Goal: Task Accomplishment & Management: Manage account settings

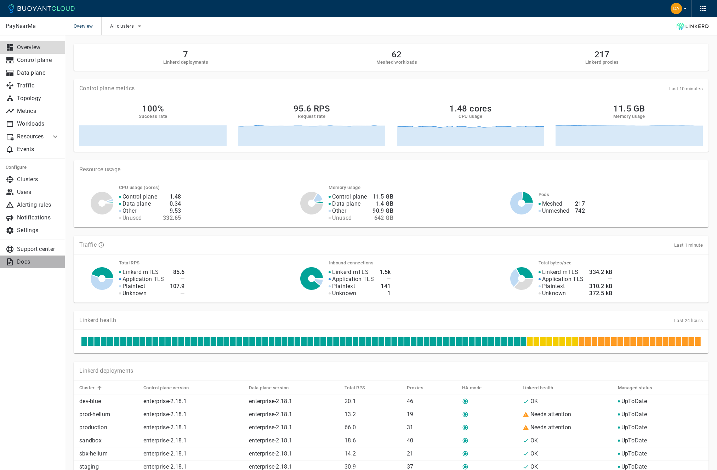
click at [30, 267] on link "Docs" at bounding box center [32, 262] width 65 height 13
click at [42, 250] on p "Support center" at bounding box center [38, 249] width 42 height 7
click at [38, 233] on p "Settings" at bounding box center [38, 230] width 42 height 7
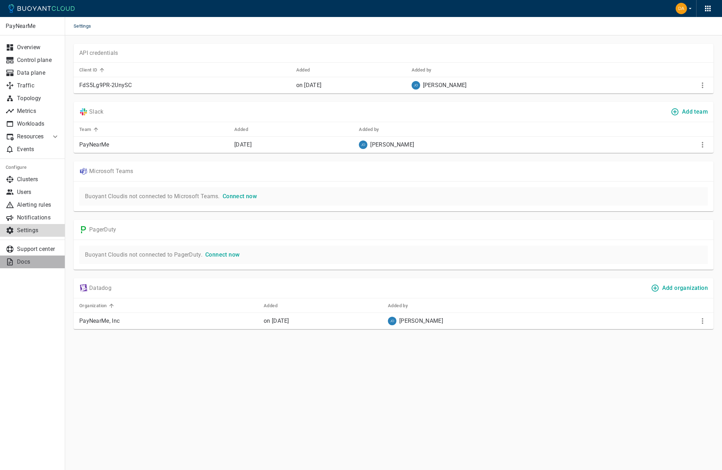
click at [45, 265] on link "Docs" at bounding box center [32, 262] width 65 height 13
click at [25, 182] on p "Clusters" at bounding box center [38, 179] width 42 height 7
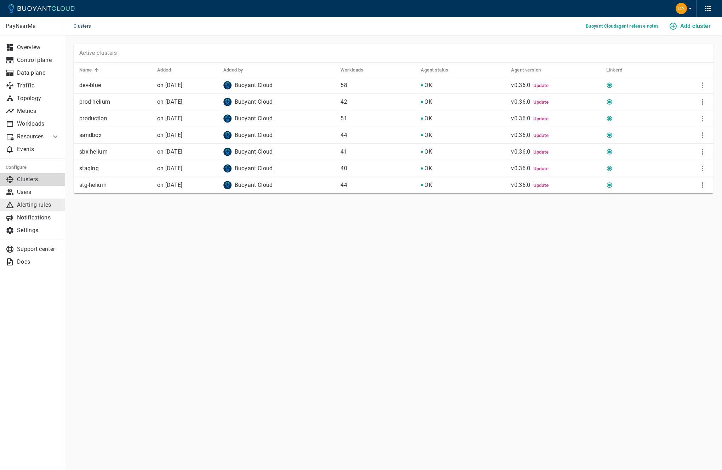
click at [39, 203] on p "Alerting rules" at bounding box center [38, 204] width 42 height 7
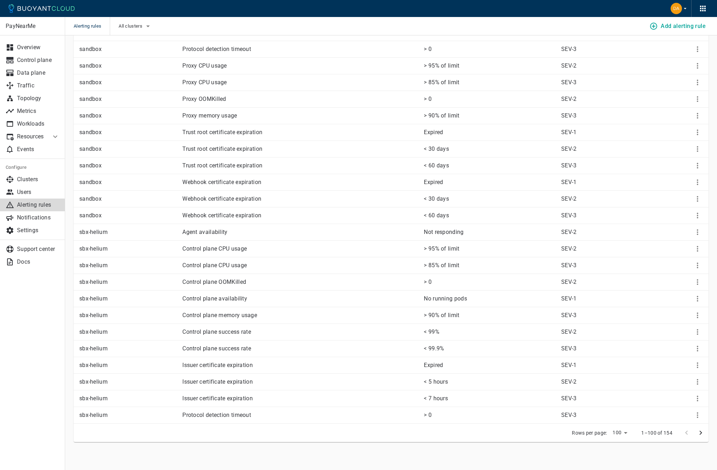
scroll to position [1337, 0]
click at [38, 225] on link "Settings" at bounding box center [32, 230] width 65 height 13
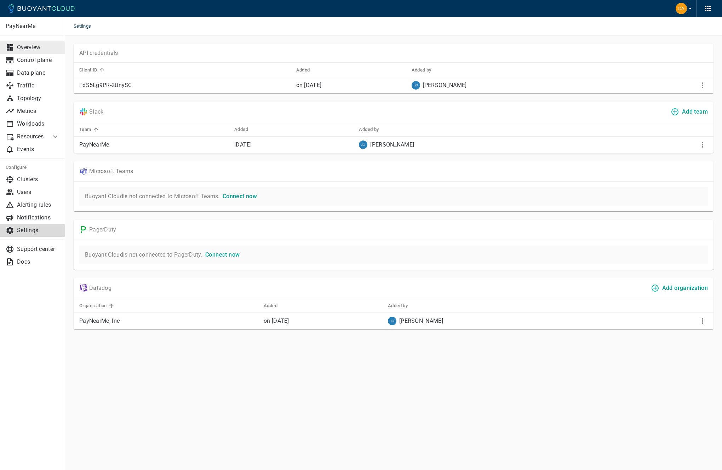
click at [37, 43] on link "Overview" at bounding box center [32, 47] width 65 height 13
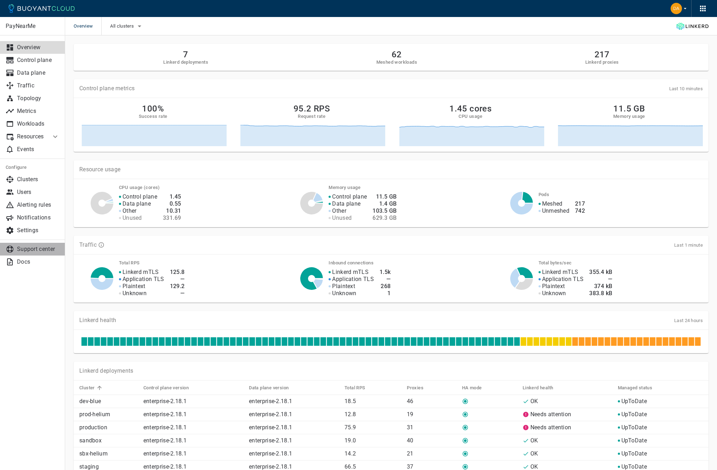
click at [27, 254] on link "Support center" at bounding box center [32, 249] width 65 height 13
click at [27, 257] on link "Docs" at bounding box center [32, 262] width 65 height 13
click at [41, 62] on p "Control plane" at bounding box center [38, 60] width 42 height 7
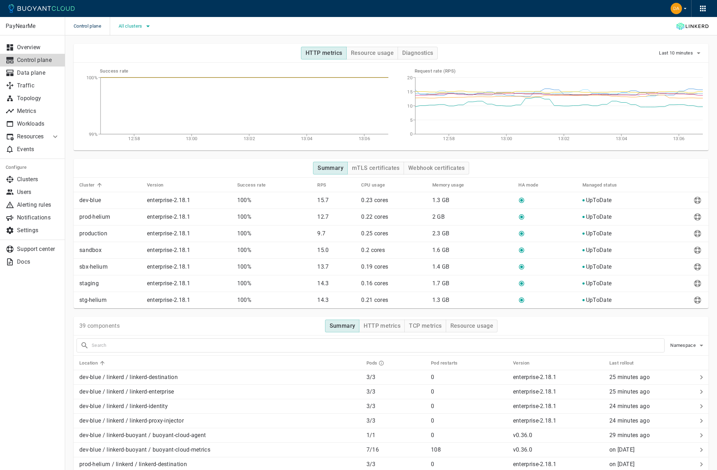
click at [145, 30] on button "All clusters" at bounding box center [136, 26] width 34 height 11
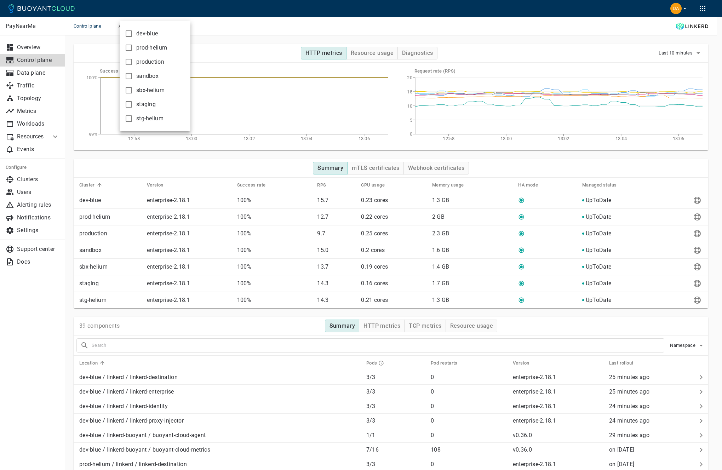
click at [144, 34] on span "dev-blue" at bounding box center [147, 33] width 22 height 7
click at [133, 34] on input "dev-blue" at bounding box center [129, 33] width 8 height 8
checkbox input "true"
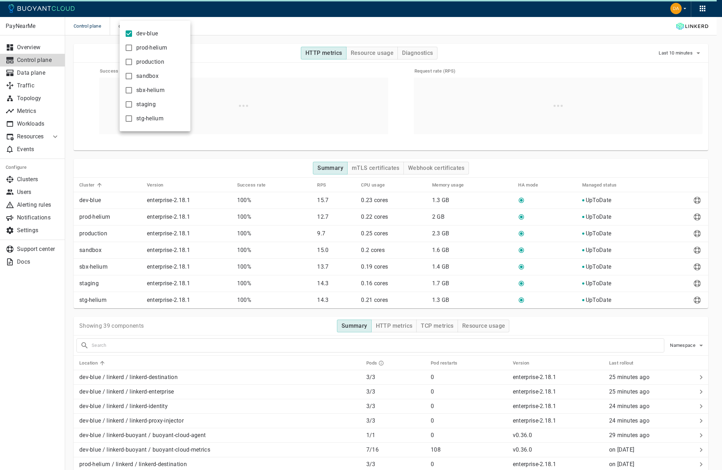
click at [239, 31] on div at bounding box center [361, 235] width 722 height 470
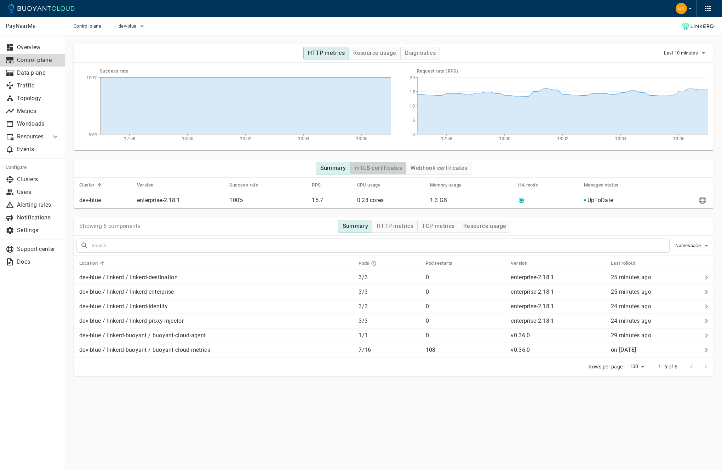
click at [368, 173] on button "mTLS certificates" at bounding box center [378, 168] width 57 height 13
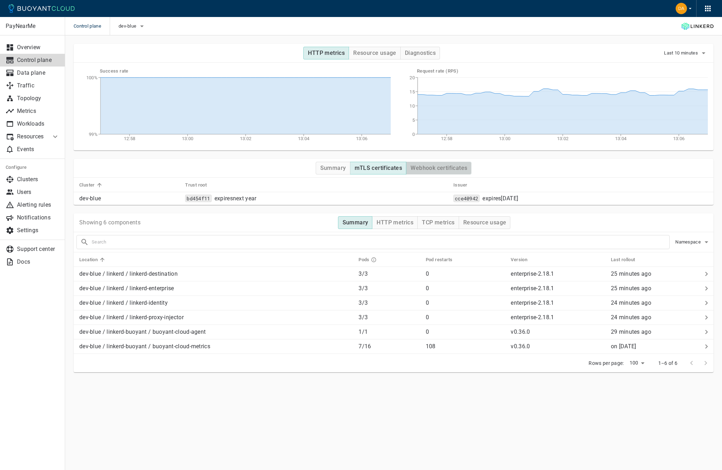
click at [445, 170] on h4 "Webhook certificates" at bounding box center [439, 168] width 57 height 7
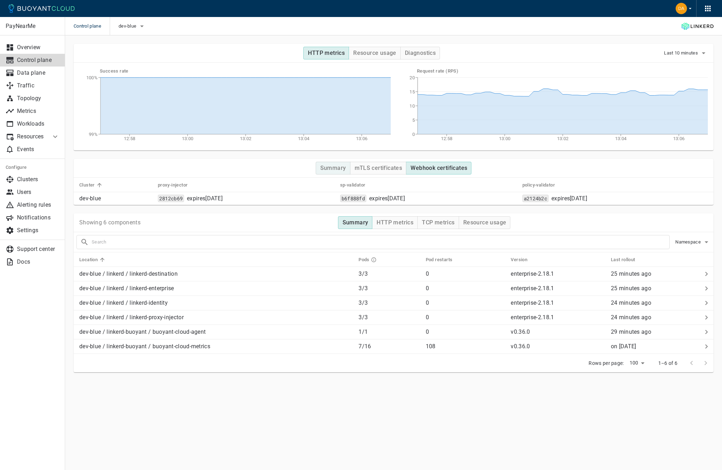
click at [325, 168] on h4 "Summary" at bounding box center [333, 168] width 26 height 7
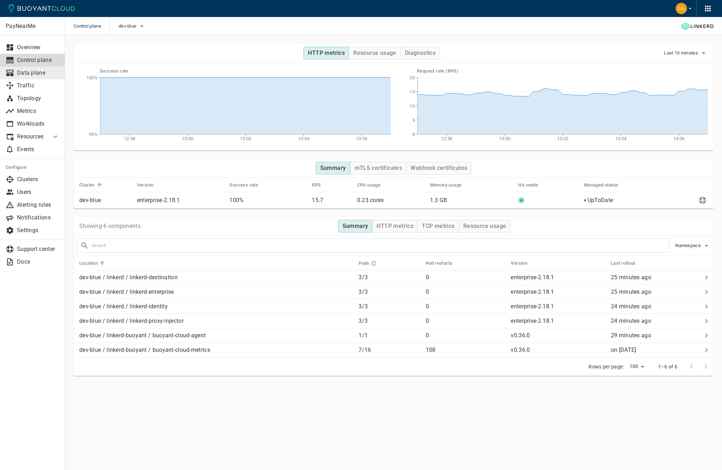
click at [30, 71] on p "Data plane" at bounding box center [38, 72] width 42 height 7
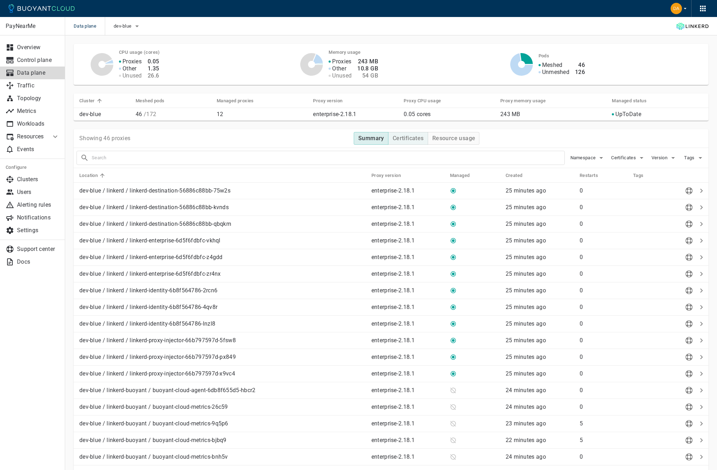
click at [397, 137] on h4 "Certificates" at bounding box center [407, 138] width 31 height 7
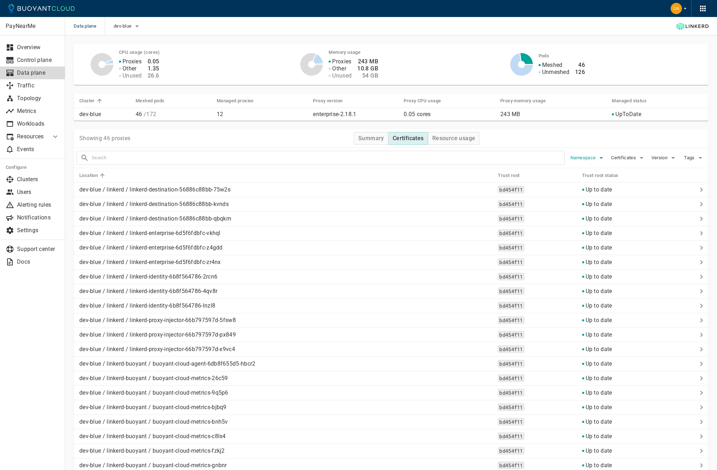
click at [588, 158] on span "Namespace" at bounding box center [583, 158] width 27 height 6
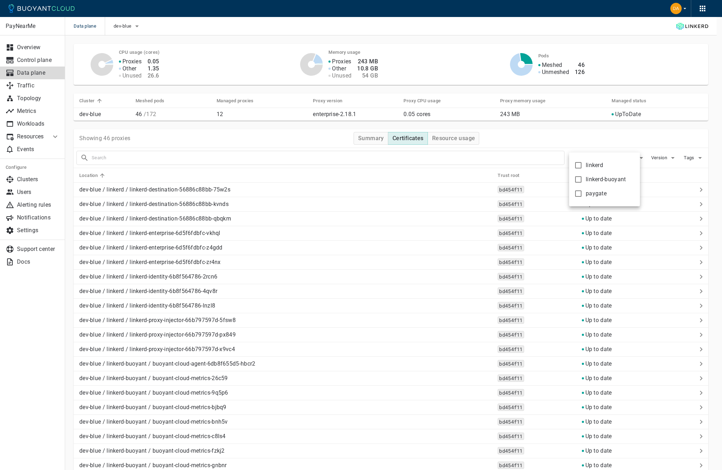
click at [596, 138] on div at bounding box center [361, 235] width 722 height 470
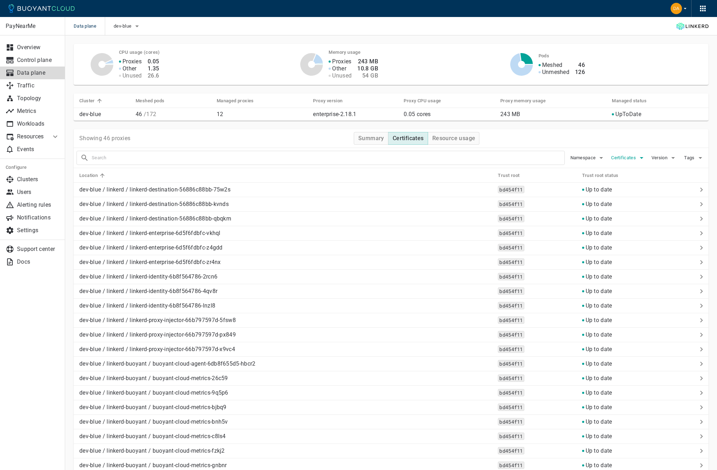
click at [631, 157] on span "Certificates" at bounding box center [624, 158] width 26 height 6
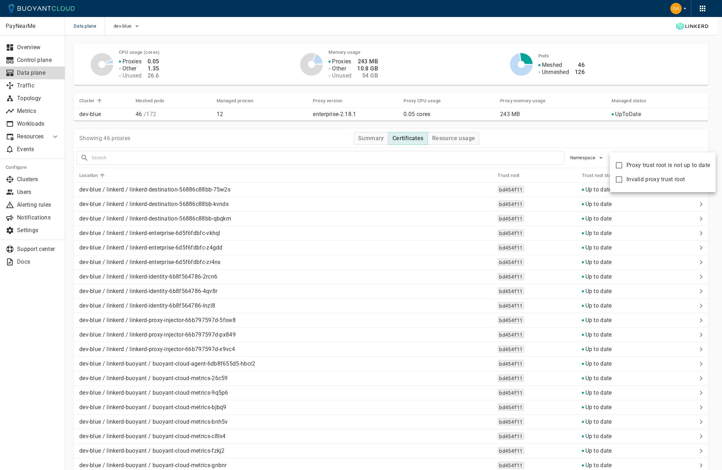
click at [635, 167] on span "Proxy trust root is not up to date" at bounding box center [668, 165] width 84 height 7
click at [623, 167] on input "Proxy trust root is not up to date" at bounding box center [619, 165] width 8 height 8
checkbox input "true"
type input "certificate:not_up_to_date"
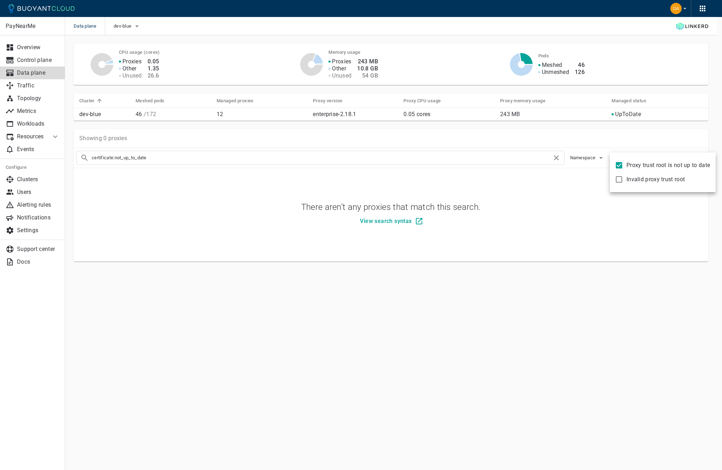
click at [631, 178] on span "Invalid proxy trust root" at bounding box center [655, 179] width 58 height 7
click at [623, 178] on input "Invalid proxy trust root" at bounding box center [619, 179] width 8 height 8
checkbox input "true"
type input "certificate:not_up_to_date certificate:invalid"
click at [635, 165] on span "Proxy trust root is not up to date" at bounding box center [668, 165] width 84 height 7
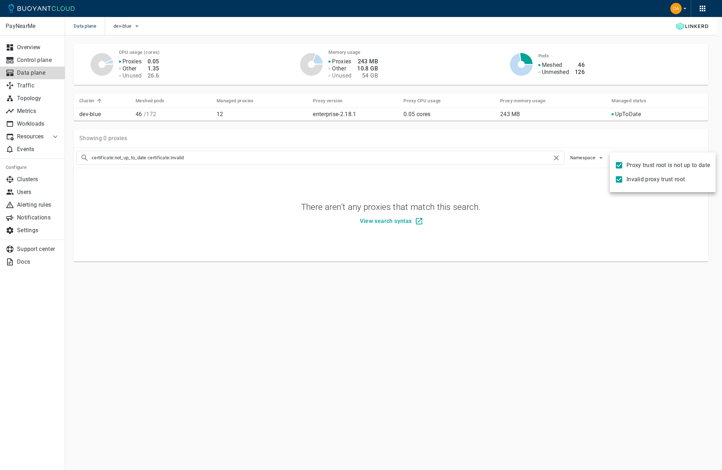
click at [623, 165] on input "Proxy trust root is not up to date" at bounding box center [619, 165] width 8 height 8
checkbox input "false"
type input "certificate:invalid"
click at [632, 177] on span "Invalid proxy trust root" at bounding box center [655, 179] width 58 height 7
click at [623, 177] on input "Invalid proxy trust root" at bounding box center [619, 179] width 8 height 8
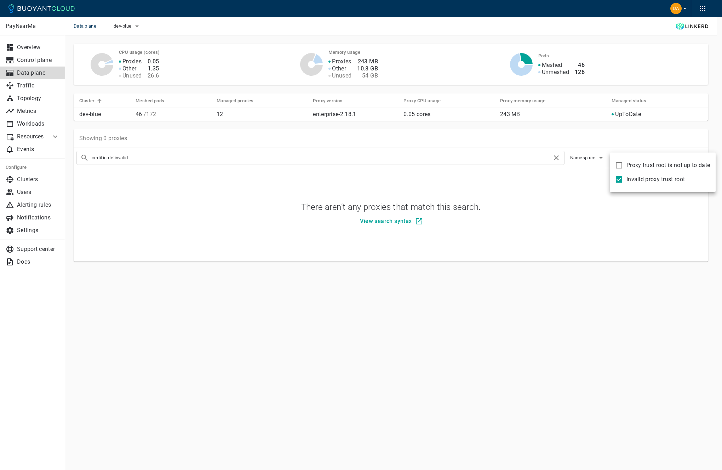
checkbox input "false"
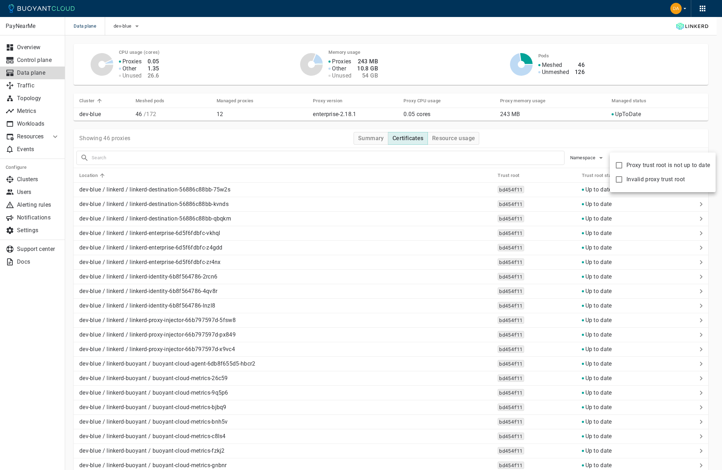
click at [633, 140] on div at bounding box center [361, 235] width 722 height 470
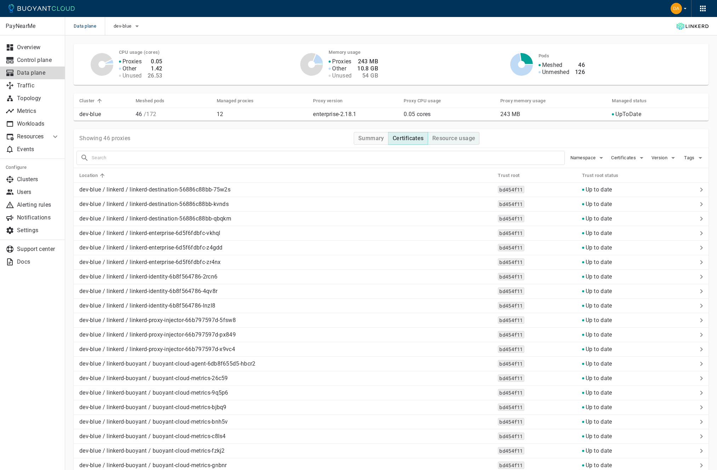
click at [443, 138] on h4 "Resource usage" at bounding box center [453, 138] width 43 height 7
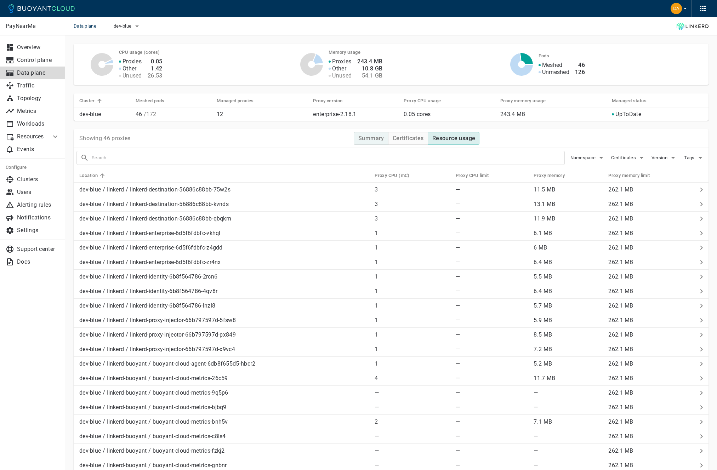
click at [357, 138] on button "Summary" at bounding box center [371, 138] width 35 height 13
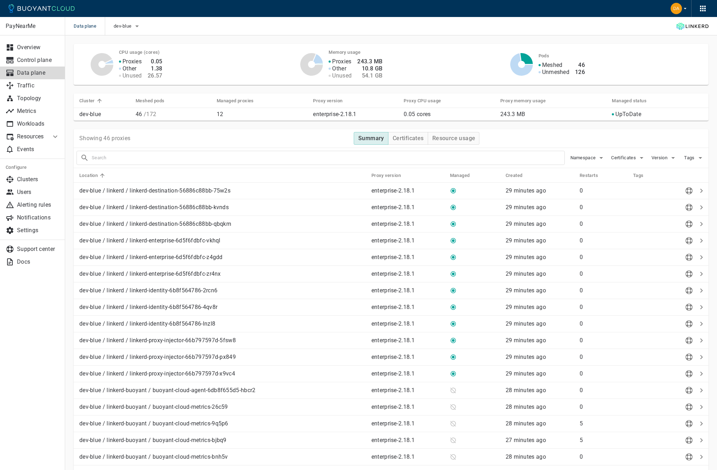
type button "Summary"
click at [702, 13] on button "button" at bounding box center [702, 8] width 11 height 11
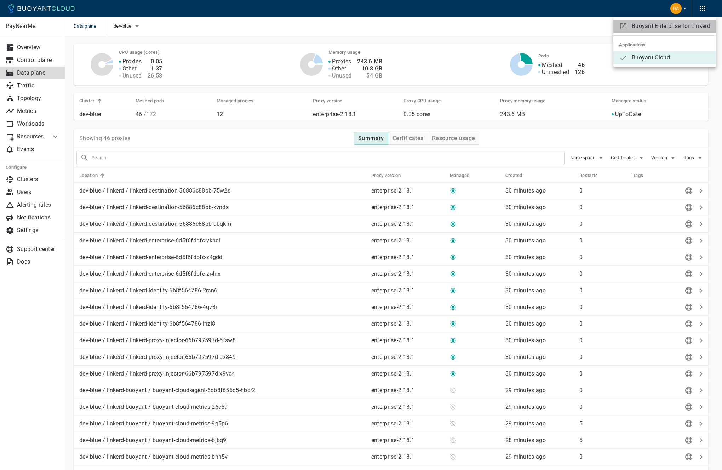
click at [684, 24] on span "Buoyant Enterprise for Linkerd" at bounding box center [671, 26] width 79 height 7
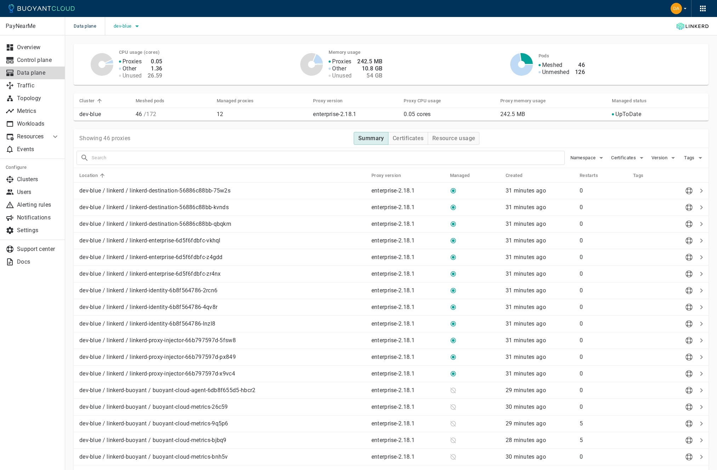
click at [137, 29] on icon "button" at bounding box center [137, 26] width 8 height 8
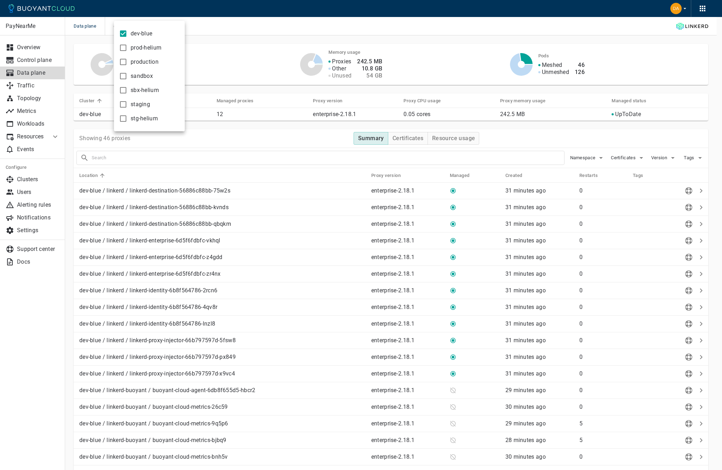
click at [132, 50] on span "prod-helium" at bounding box center [146, 47] width 31 height 7
click at [127, 50] on input "prod-helium" at bounding box center [123, 48] width 8 height 8
checkbox input "true"
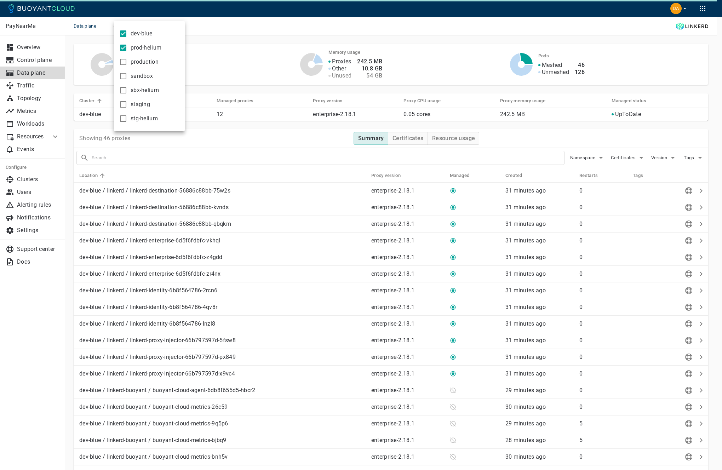
click at [133, 63] on span "production" at bounding box center [145, 61] width 28 height 7
click at [127, 63] on input "production" at bounding box center [123, 62] width 8 height 8
checkbox input "true"
click at [138, 77] on span "sandbox" at bounding box center [142, 76] width 22 height 7
click at [127, 77] on input "sandbox" at bounding box center [123, 76] width 8 height 8
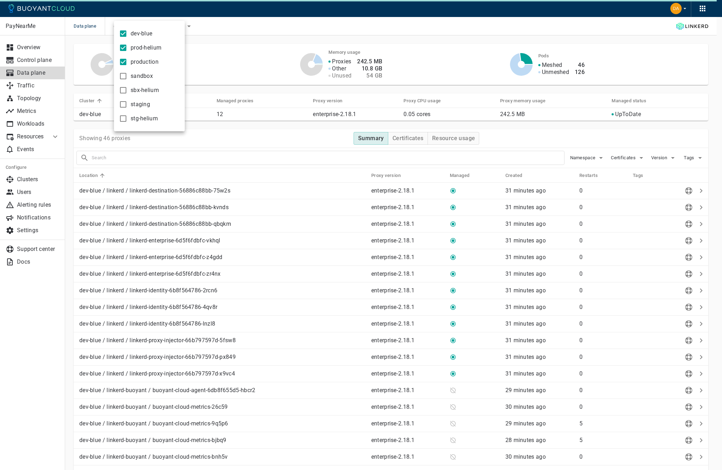
checkbox input "true"
click at [139, 89] on span "sbx-helium" at bounding box center [145, 90] width 28 height 7
click at [127, 89] on input "sbx-helium" at bounding box center [123, 90] width 8 height 8
checkbox input "true"
click at [142, 104] on span "staging" at bounding box center [140, 104] width 19 height 7
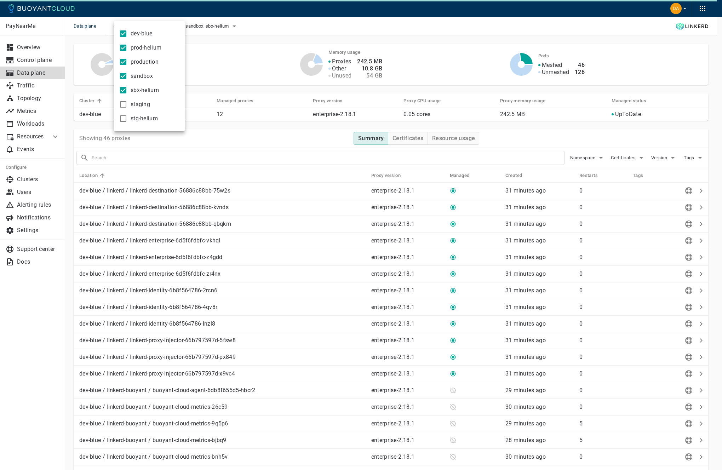
click at [127, 104] on input "staging" at bounding box center [123, 104] width 8 height 8
checkbox input "true"
click at [145, 120] on span "stg-helium" at bounding box center [144, 118] width 27 height 7
click at [127, 120] on input "stg-helium" at bounding box center [123, 118] width 8 height 8
checkbox input "true"
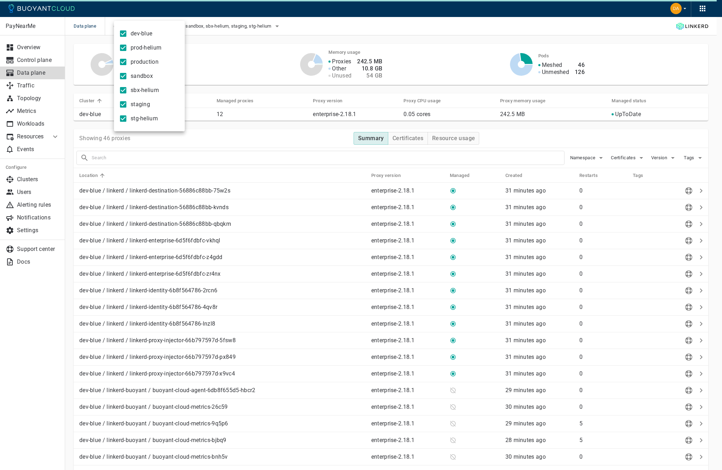
click at [237, 71] on div at bounding box center [361, 235] width 722 height 470
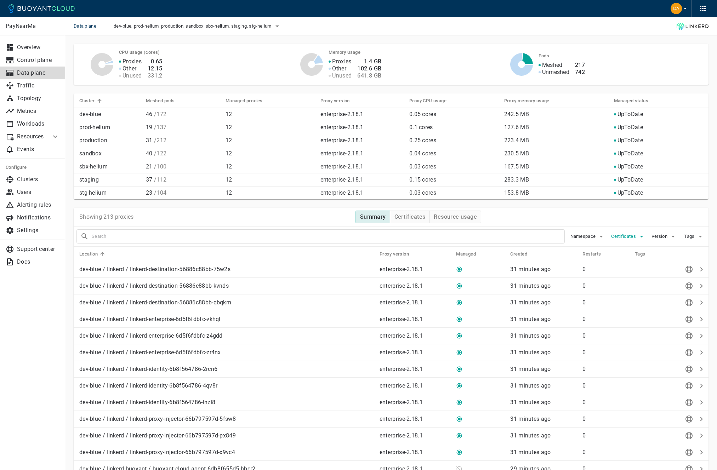
click at [624, 237] on span "Certificates" at bounding box center [624, 237] width 26 height 6
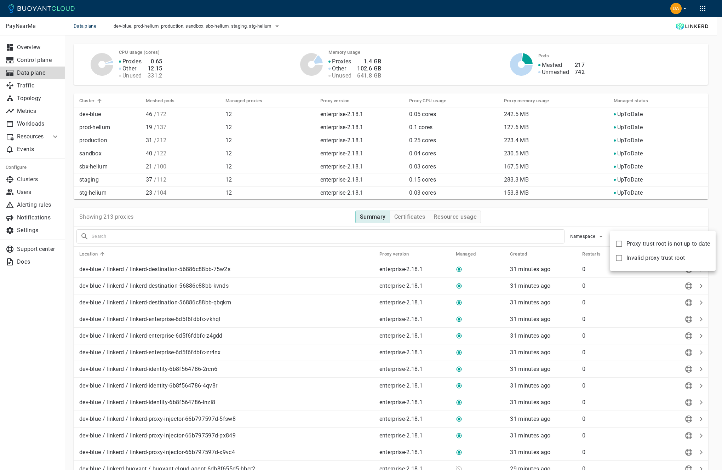
click at [628, 247] on span "Proxy trust root is not up to date" at bounding box center [668, 243] width 84 height 7
click at [623, 247] on input "Proxy trust root is not up to date" at bounding box center [619, 244] width 8 height 8
checkbox input "true"
type input "certificate:not_up_to_date"
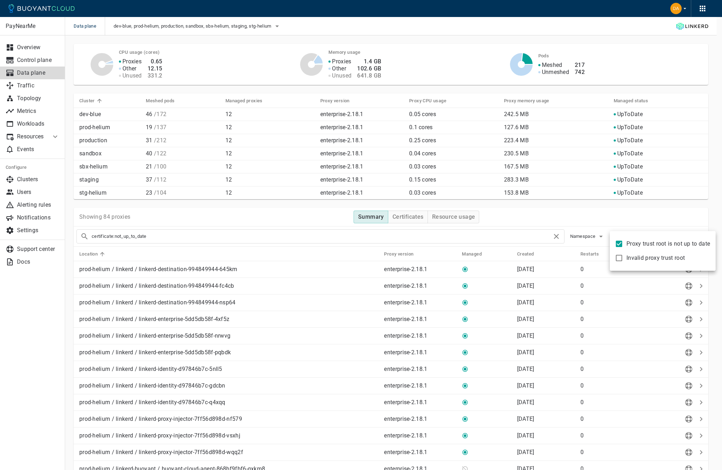
click at [631, 258] on span "Invalid proxy trust root" at bounding box center [655, 257] width 58 height 7
click at [623, 258] on input "Invalid proxy trust root" at bounding box center [619, 258] width 8 height 8
checkbox input "true"
type input "certificate:not_up_to_date certificate:invalid"
click at [630, 258] on span "Invalid proxy trust root" at bounding box center [655, 257] width 58 height 7
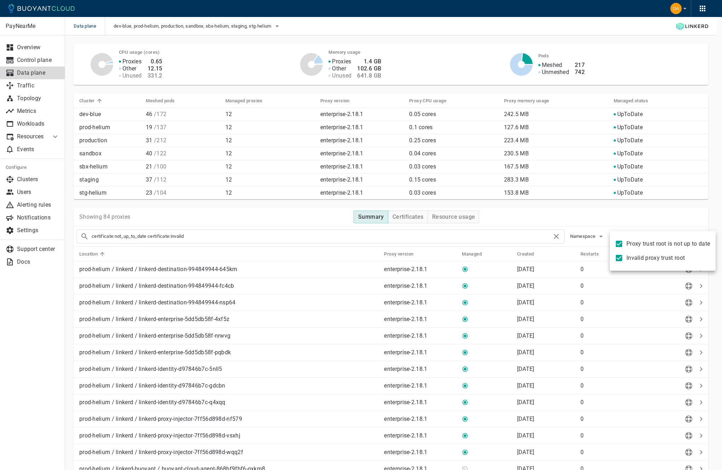
click at [623, 258] on input "Invalid proxy trust root" at bounding box center [619, 258] width 8 height 8
checkbox input "false"
type input "certificate:not_up_to_date"
click at [637, 211] on div at bounding box center [361, 235] width 722 height 470
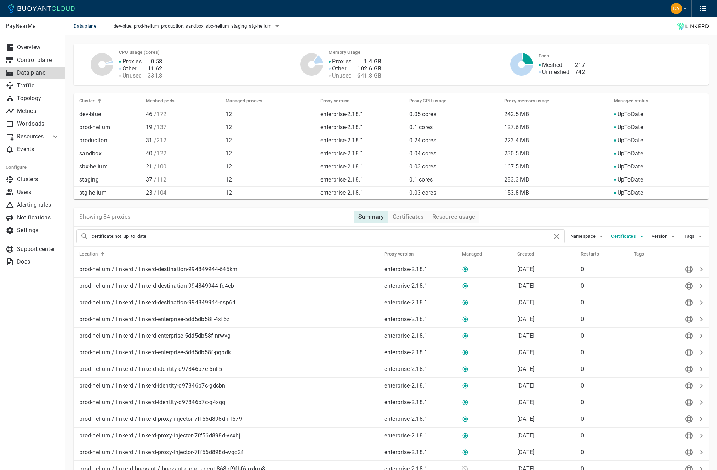
click at [626, 237] on span "Certificates" at bounding box center [624, 237] width 26 height 6
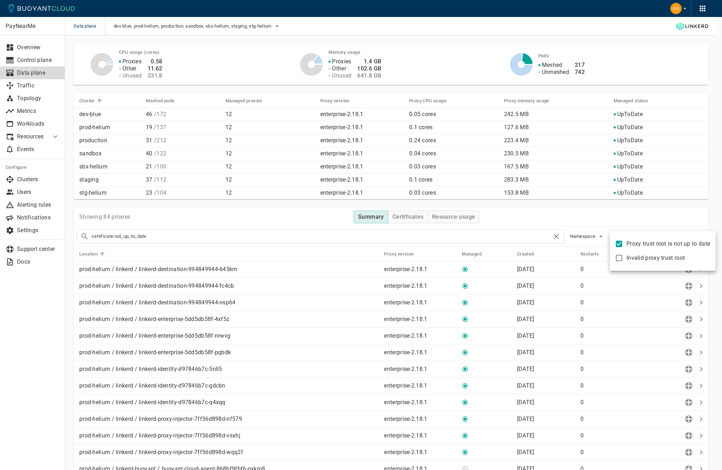
click at [650, 208] on div at bounding box center [361, 235] width 722 height 470
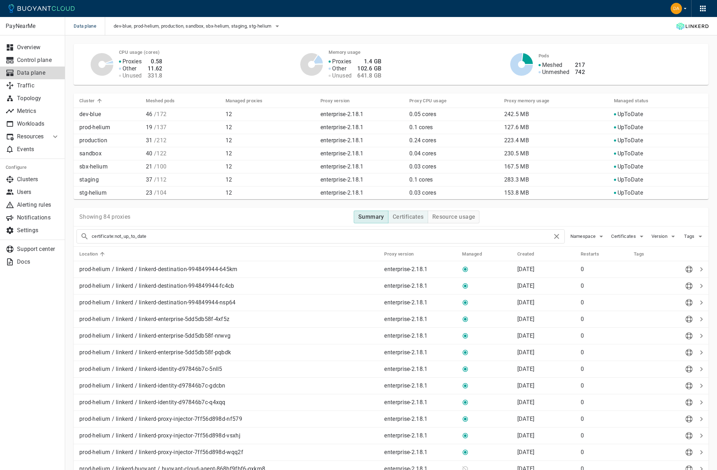
click at [418, 218] on h4 "Certificates" at bounding box center [407, 216] width 31 height 7
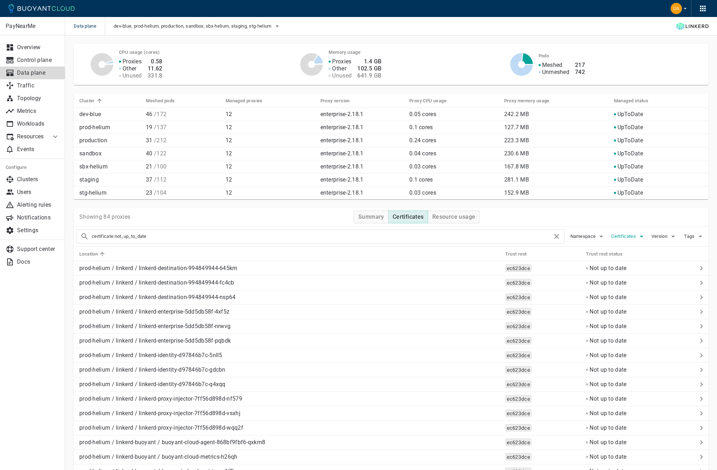
click at [621, 236] on span "Certificates" at bounding box center [624, 237] width 26 height 6
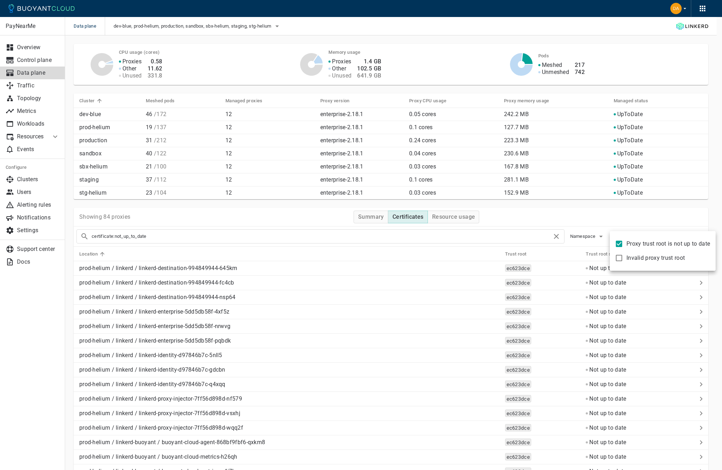
click at [630, 256] on span "Invalid proxy trust root" at bounding box center [655, 257] width 58 height 7
click at [623, 256] on input "Invalid proxy trust root" at bounding box center [619, 258] width 8 height 8
checkbox input "true"
type input "certificate:not_up_to_date certificate:invalid"
click at [631, 242] on span "Proxy trust root is not up to date" at bounding box center [668, 243] width 84 height 7
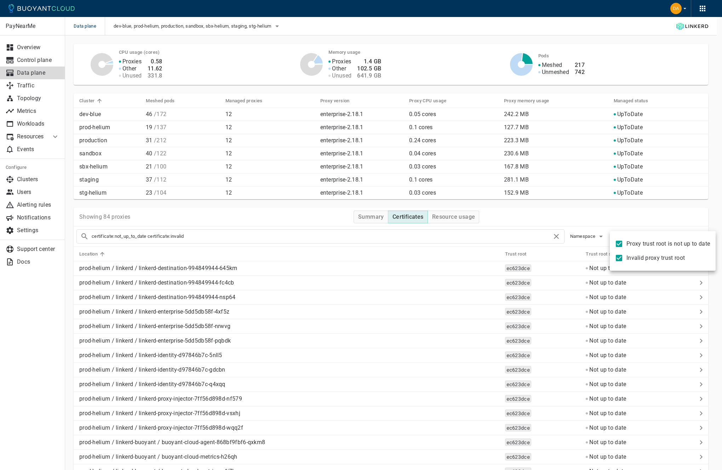
click at [623, 242] on input "Proxy trust root is not up to date" at bounding box center [619, 244] width 8 height 8
checkbox input "false"
type input "certificate:invalid"
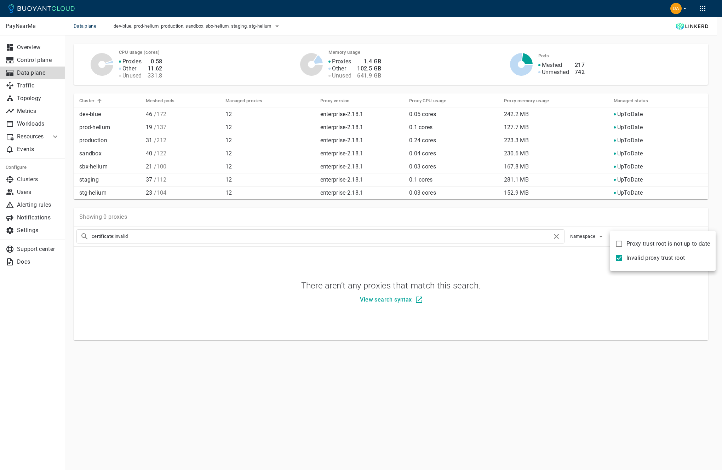
click at [626, 225] on div at bounding box center [361, 235] width 722 height 470
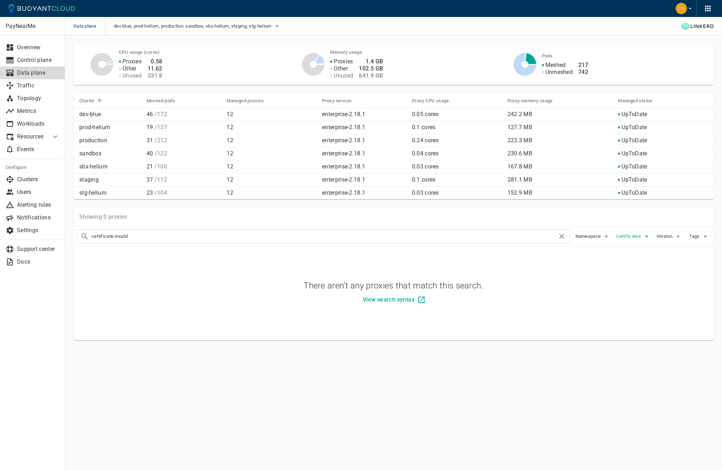
drag, startPoint x: 629, startPoint y: 235, endPoint x: 630, endPoint y: 241, distance: 6.2
click at [629, 235] on span "Certificates" at bounding box center [629, 237] width 26 height 6
click at [630, 243] on span "Proxy trust root is not up to date" at bounding box center [668, 243] width 84 height 7
click at [623, 243] on input "Proxy trust root is not up to date" at bounding box center [619, 244] width 8 height 8
checkbox input "true"
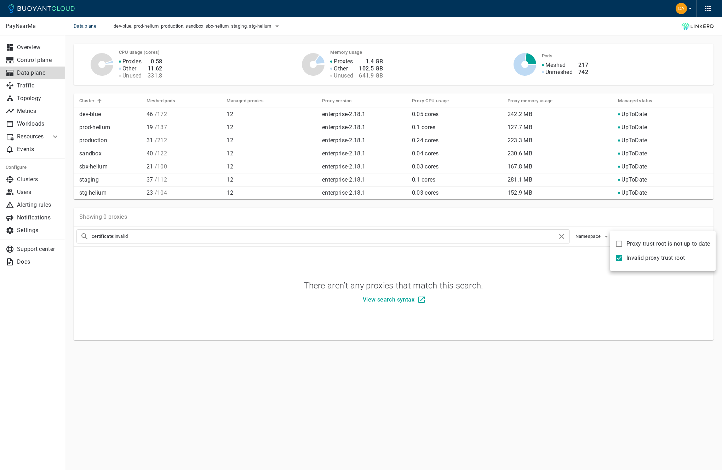
type input "certificate:invalid certificate:not_up_to_date"
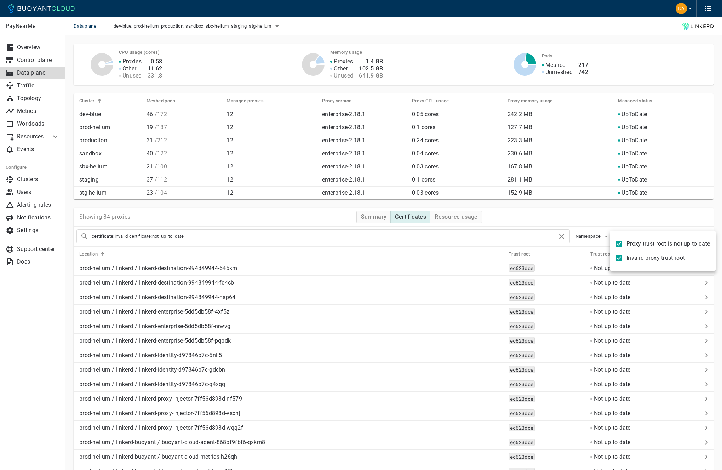
click at [633, 259] on span "Invalid proxy trust root" at bounding box center [655, 257] width 58 height 7
click at [623, 259] on input "Invalid proxy trust root" at bounding box center [619, 258] width 8 height 8
checkbox input "false"
type input "certificate:not_up_to_date"
click at [636, 214] on div at bounding box center [361, 235] width 722 height 470
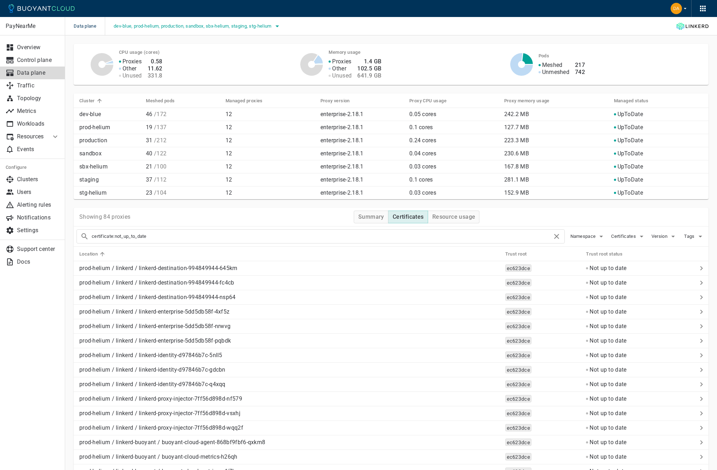
click at [277, 27] on icon "button" at bounding box center [277, 26] width 8 height 8
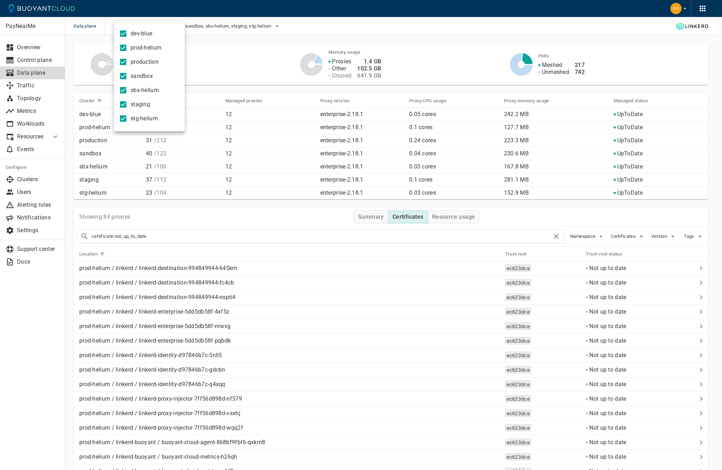
click at [417, 55] on div at bounding box center [361, 235] width 722 height 470
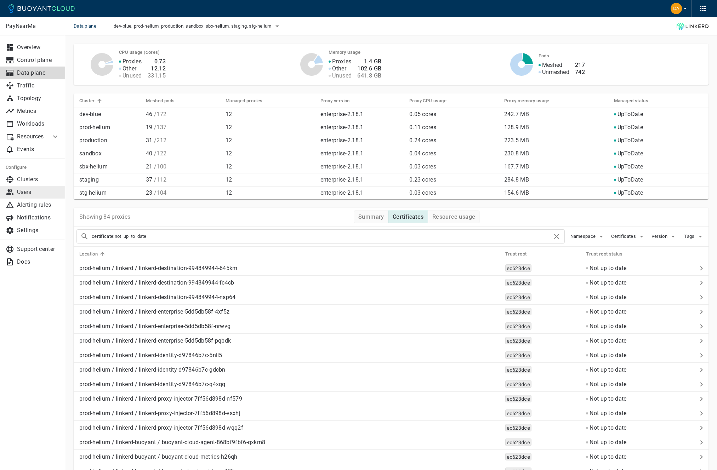
click at [43, 194] on p "Users" at bounding box center [38, 192] width 42 height 7
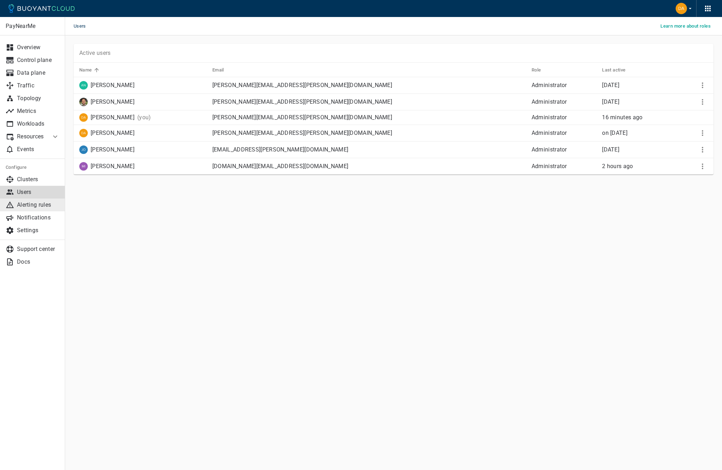
click at [38, 201] on p "Alerting rules" at bounding box center [38, 204] width 42 height 7
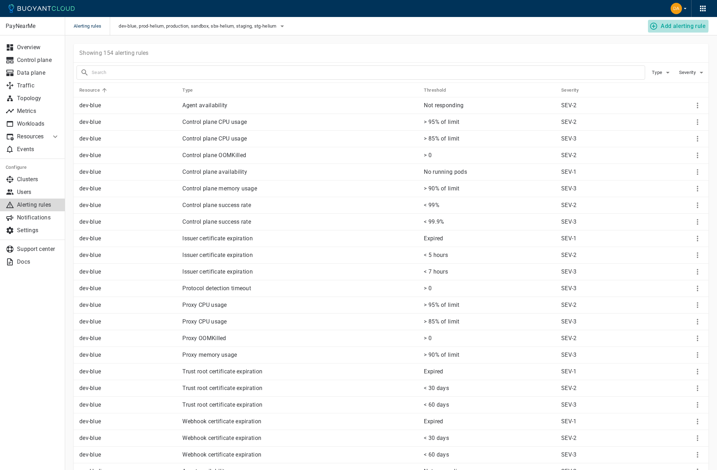
click at [666, 24] on h4 "Add alerting rule" at bounding box center [682, 26] width 45 height 7
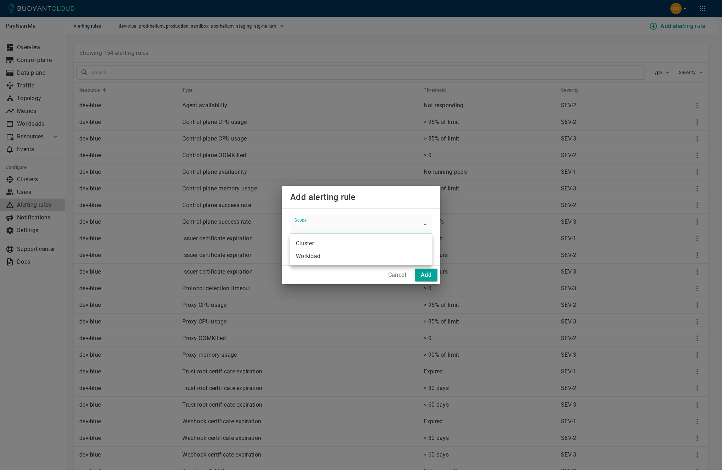
click at [326, 251] on li "Workload" at bounding box center [361, 256] width 142 height 13
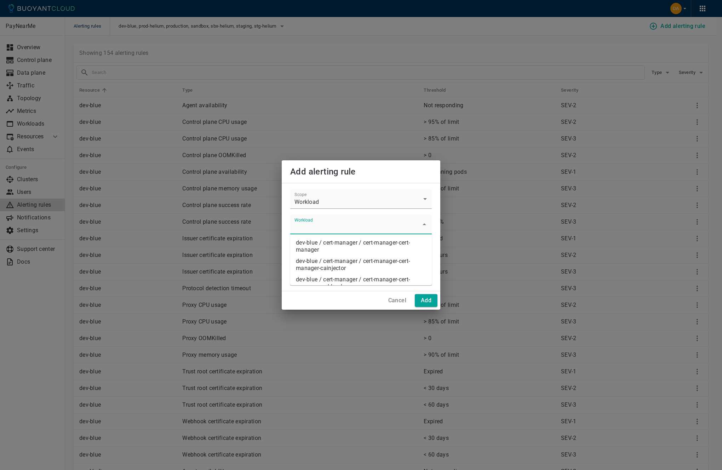
click at [334, 229] on input "Workload" at bounding box center [355, 227] width 125 height 13
click at [350, 219] on div at bounding box center [361, 224] width 142 height 20
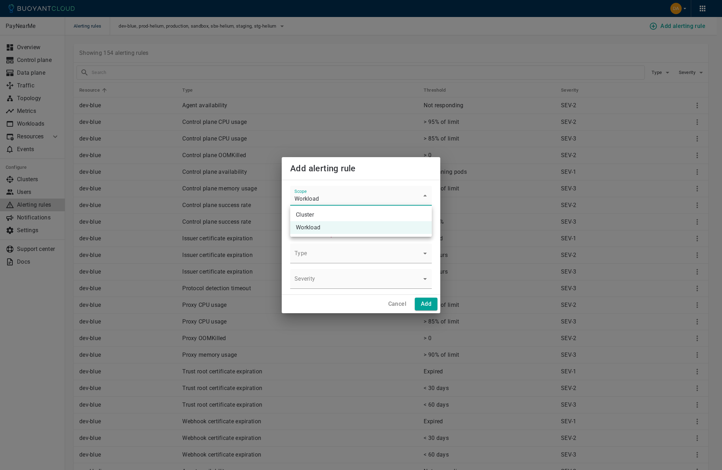
click at [323, 253] on div at bounding box center [361, 235] width 722 height 470
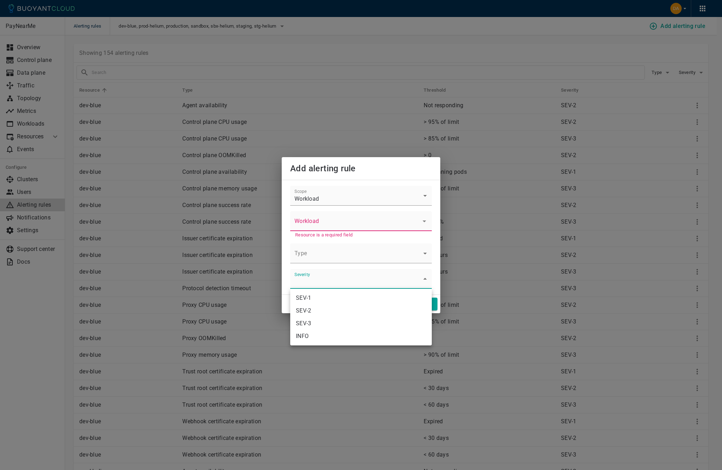
click at [331, 280] on div at bounding box center [361, 235] width 722 height 470
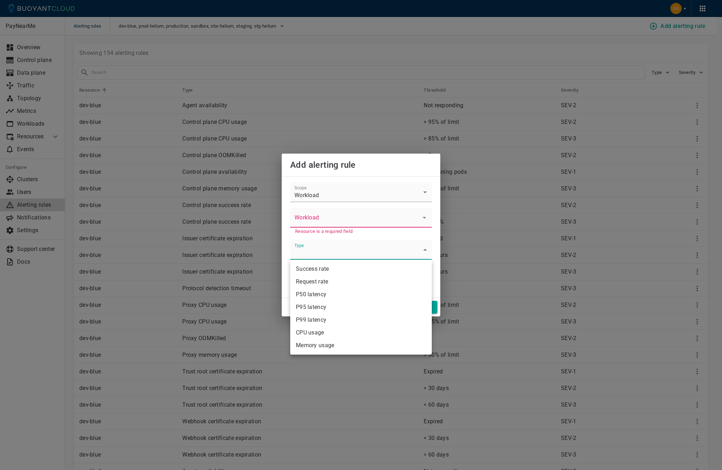
click at [373, 173] on div at bounding box center [361, 235] width 722 height 470
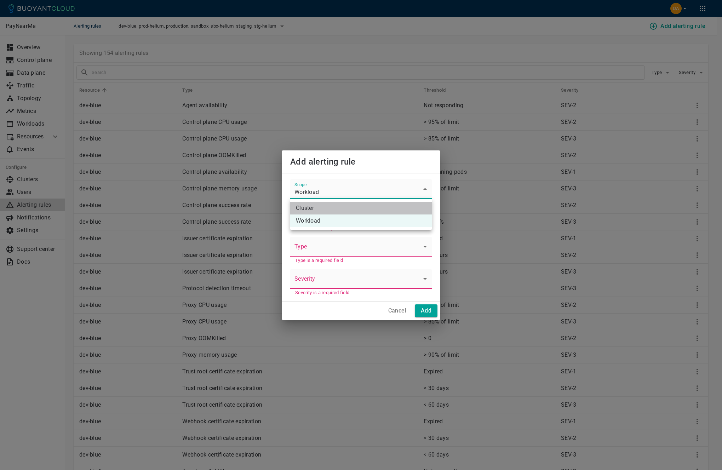
click at [321, 202] on li "Cluster" at bounding box center [361, 208] width 142 height 13
type input "agent"
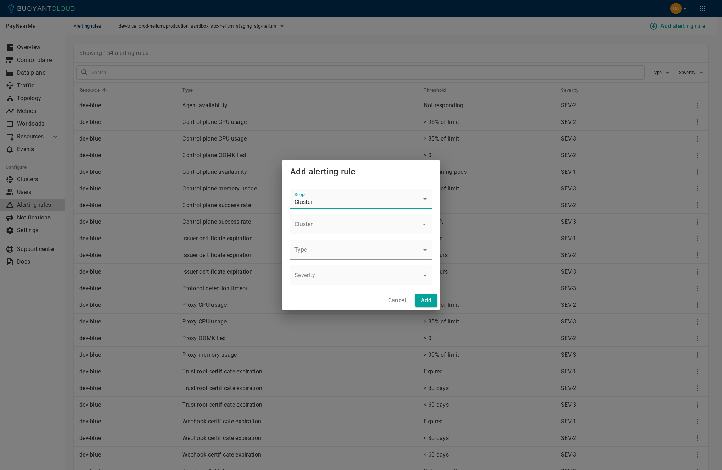
click at [322, 227] on input "Cluster" at bounding box center [355, 227] width 125 height 13
click at [322, 237] on li "dev-blue" at bounding box center [361, 242] width 142 height 11
type input "dev-blue"
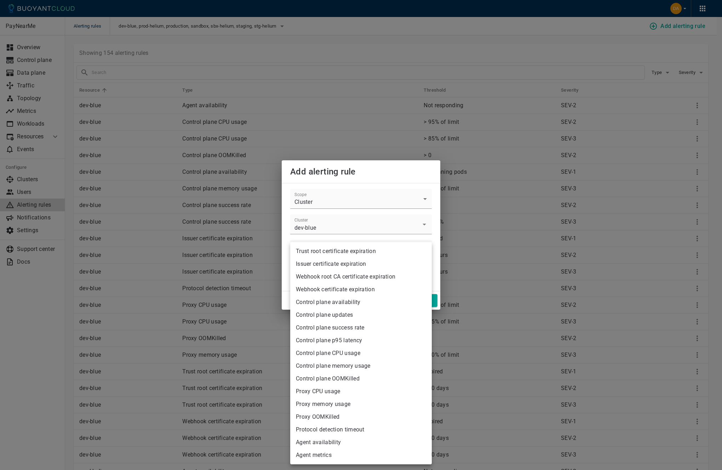
click at [383, 180] on div at bounding box center [361, 235] width 722 height 470
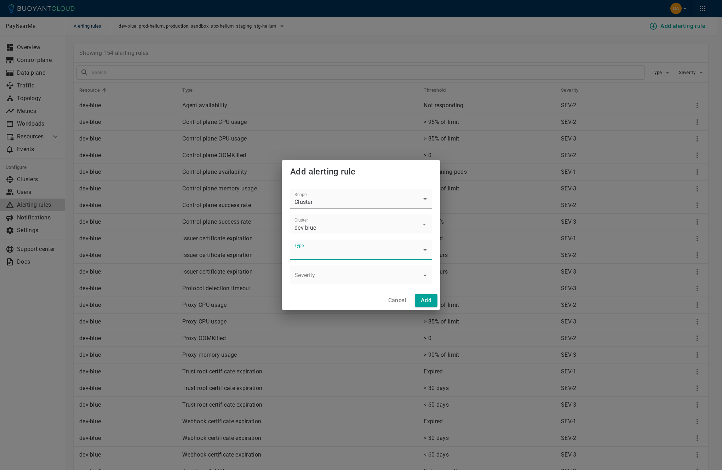
click at [407, 297] on div "Cancel Add" at bounding box center [411, 300] width 52 height 13
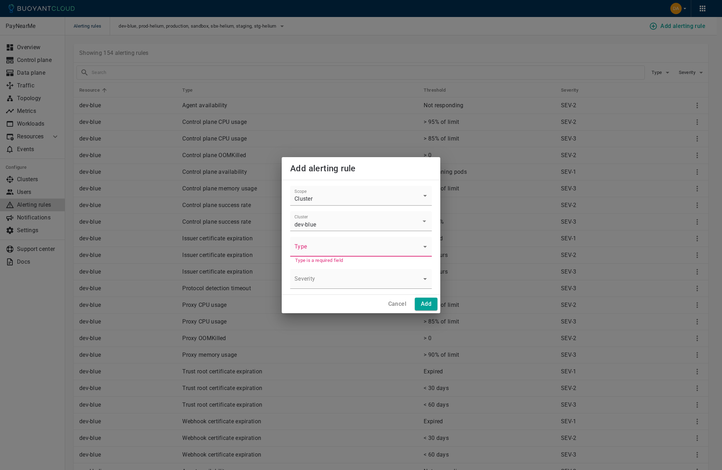
click at [400, 303] on h4 "Cancel" at bounding box center [397, 303] width 18 height 7
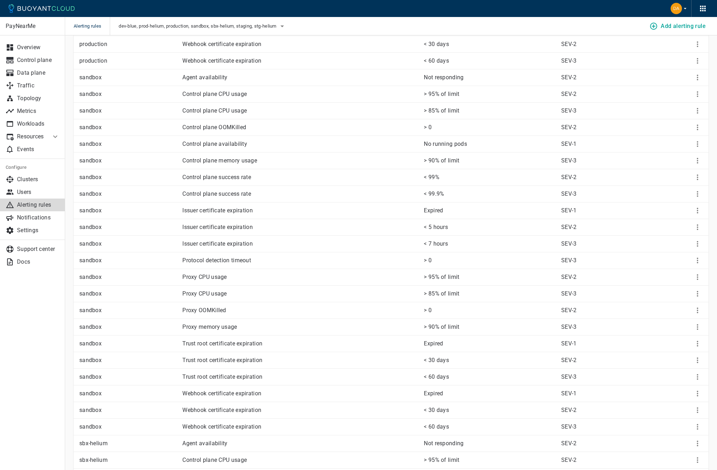
scroll to position [1337, 0]
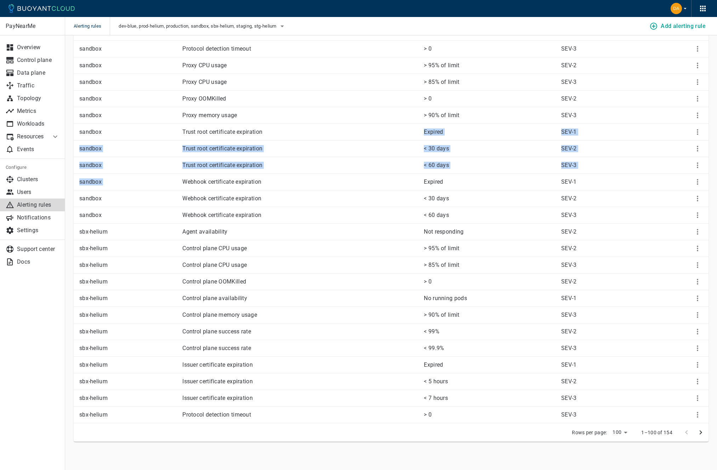
drag, startPoint x: 213, startPoint y: 136, endPoint x: 266, endPoint y: 180, distance: 69.1
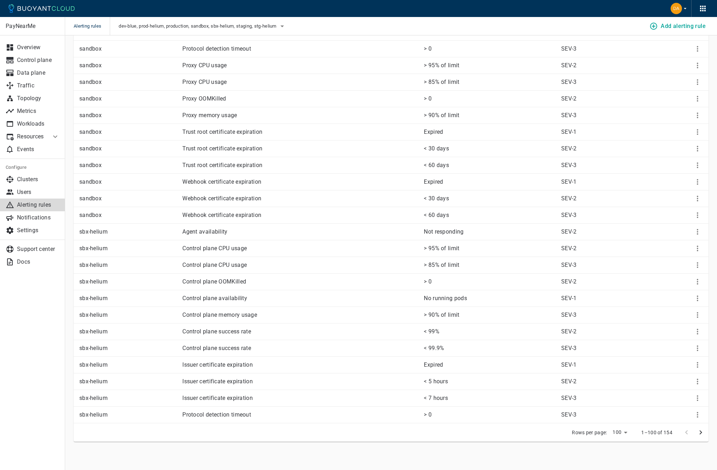
click at [293, 190] on td "Webhook certificate expiration" at bounding box center [297, 198] width 241 height 17
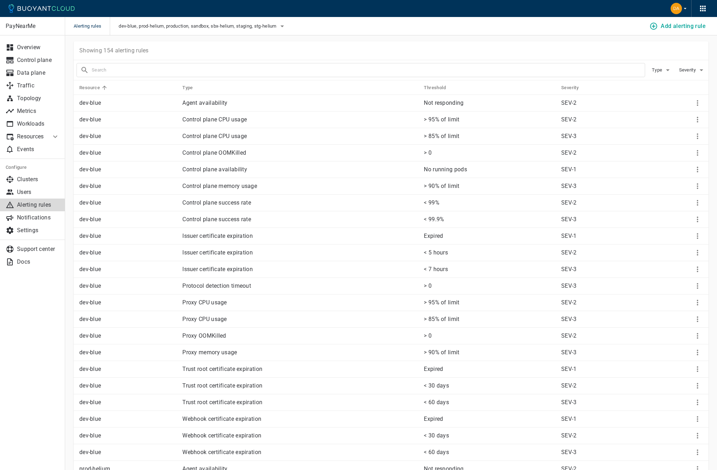
scroll to position [0, 0]
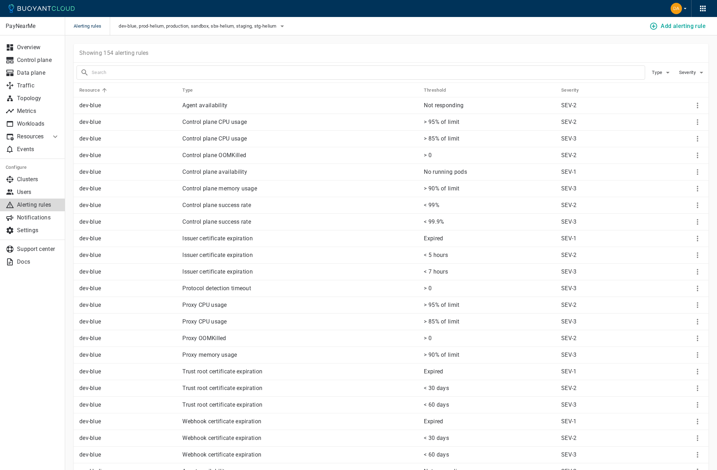
click at [666, 30] on button "Add alerting rule" at bounding box center [678, 26] width 61 height 13
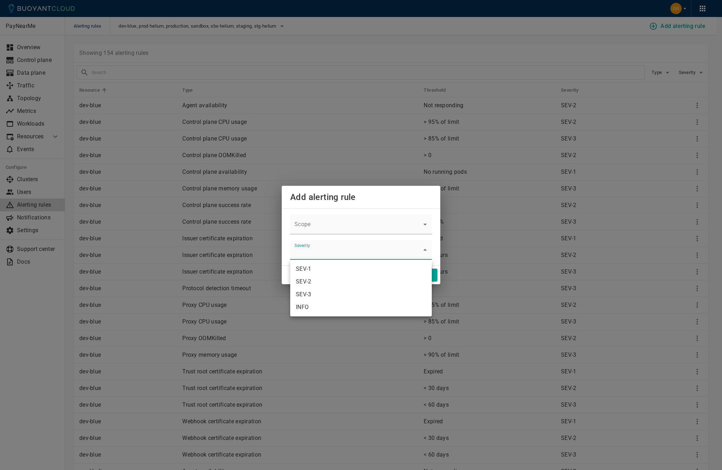
click at [322, 247] on div at bounding box center [361, 235] width 722 height 470
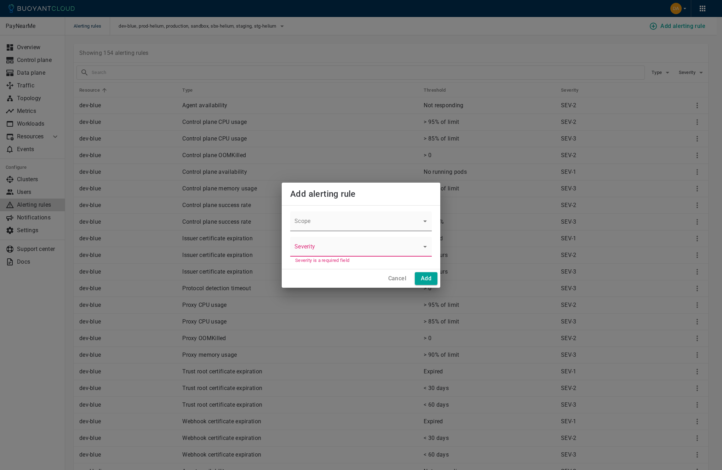
click at [313, 235] on li "Cluster" at bounding box center [361, 240] width 142 height 13
type input "agent"
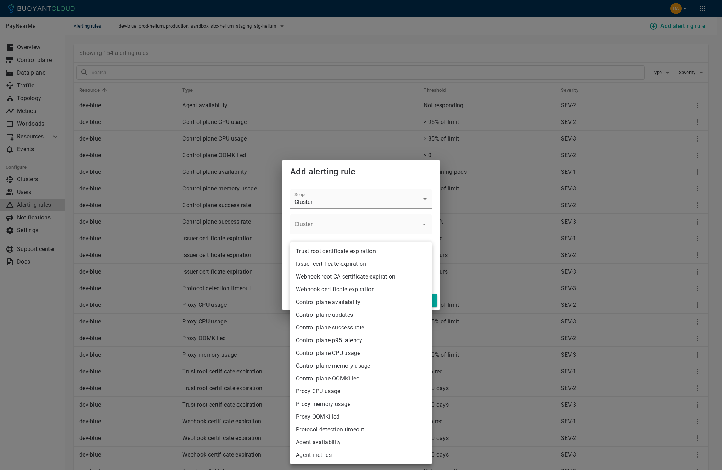
click at [429, 177] on div at bounding box center [361, 235] width 722 height 470
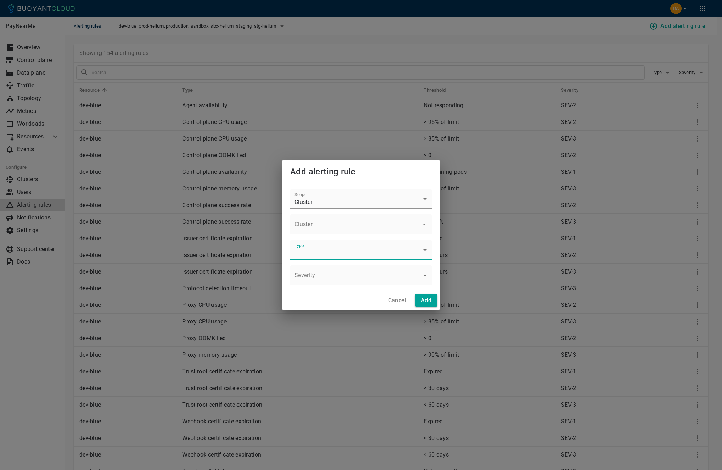
click at [404, 300] on h4 "Cancel" at bounding box center [397, 300] width 18 height 7
